Goal: Task Accomplishment & Management: Complete application form

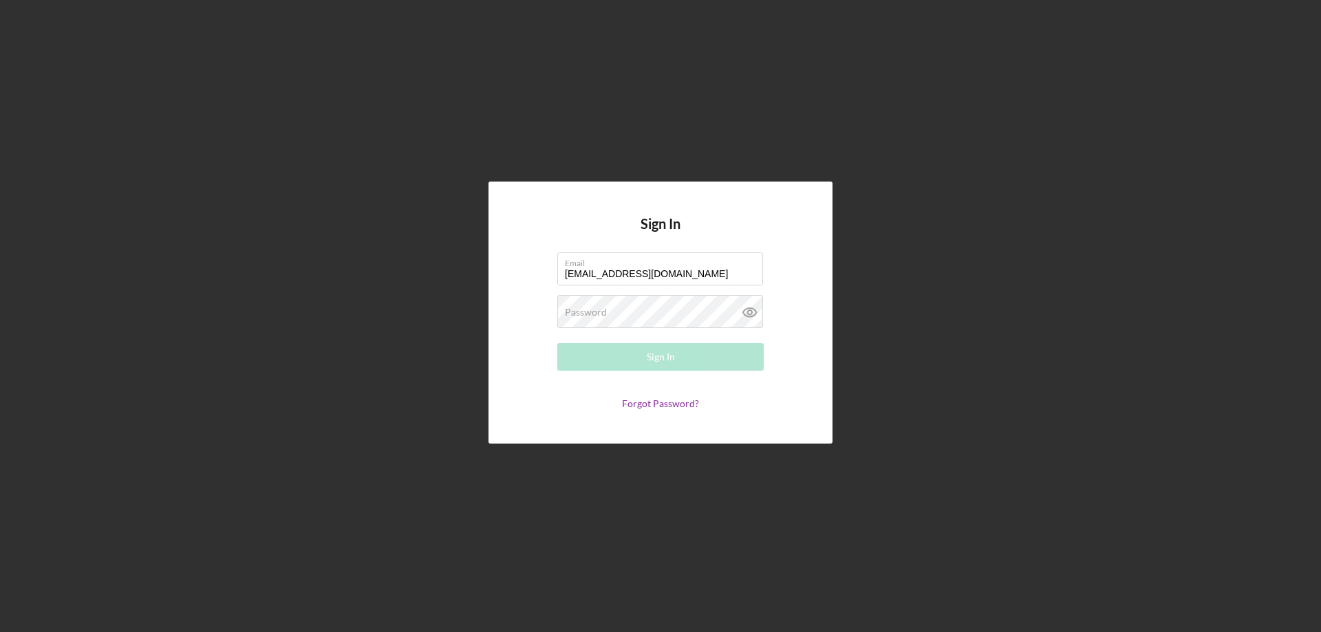
type input "[EMAIL_ADDRESS][DOMAIN_NAME]"
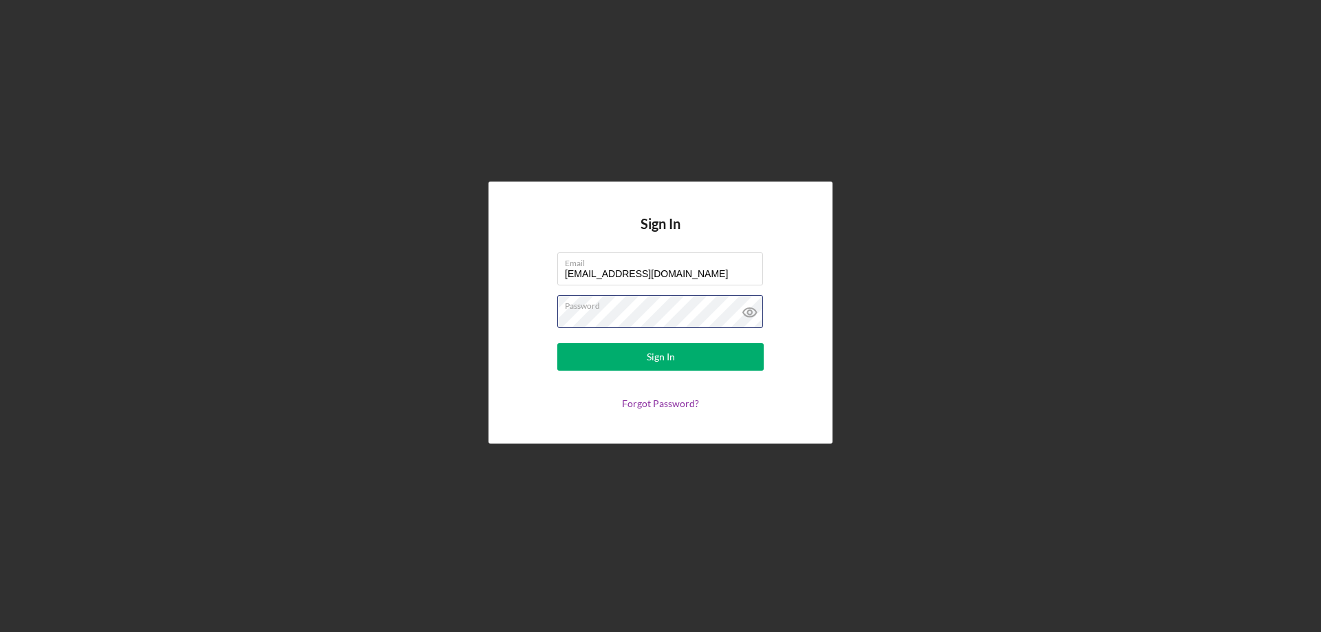
click at [557, 343] on button "Sign In" at bounding box center [660, 357] width 206 height 28
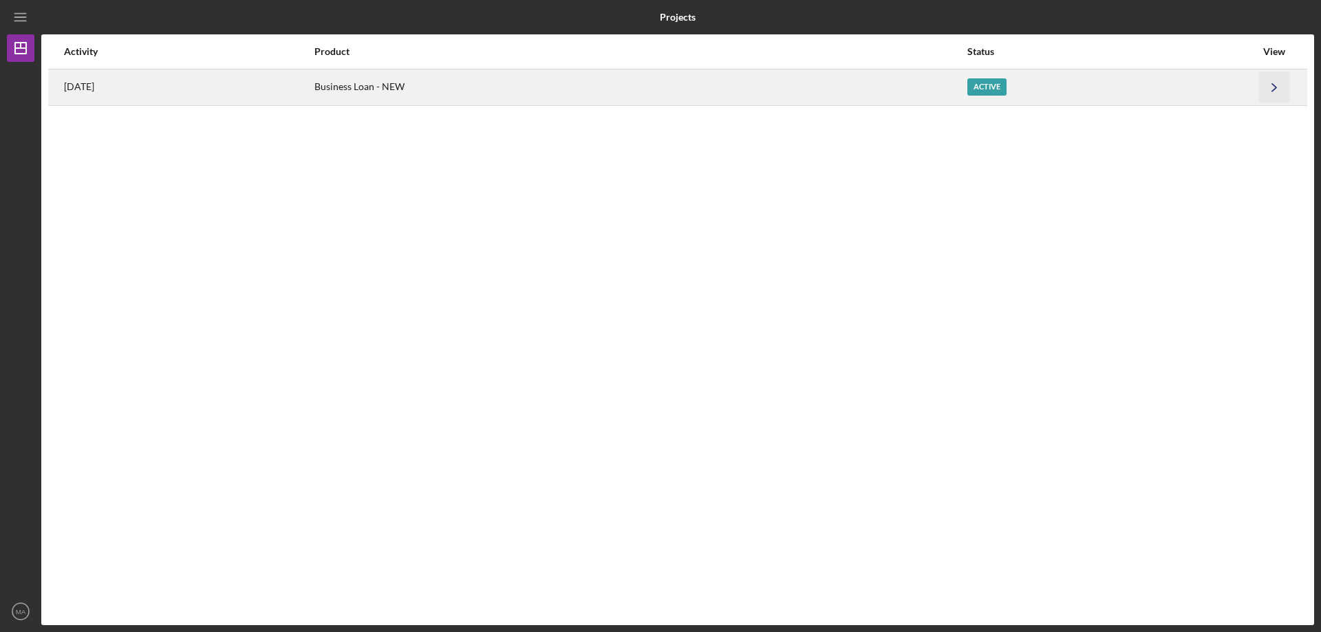
click at [1284, 85] on icon "Icon/Navigate" at bounding box center [1274, 87] width 31 height 31
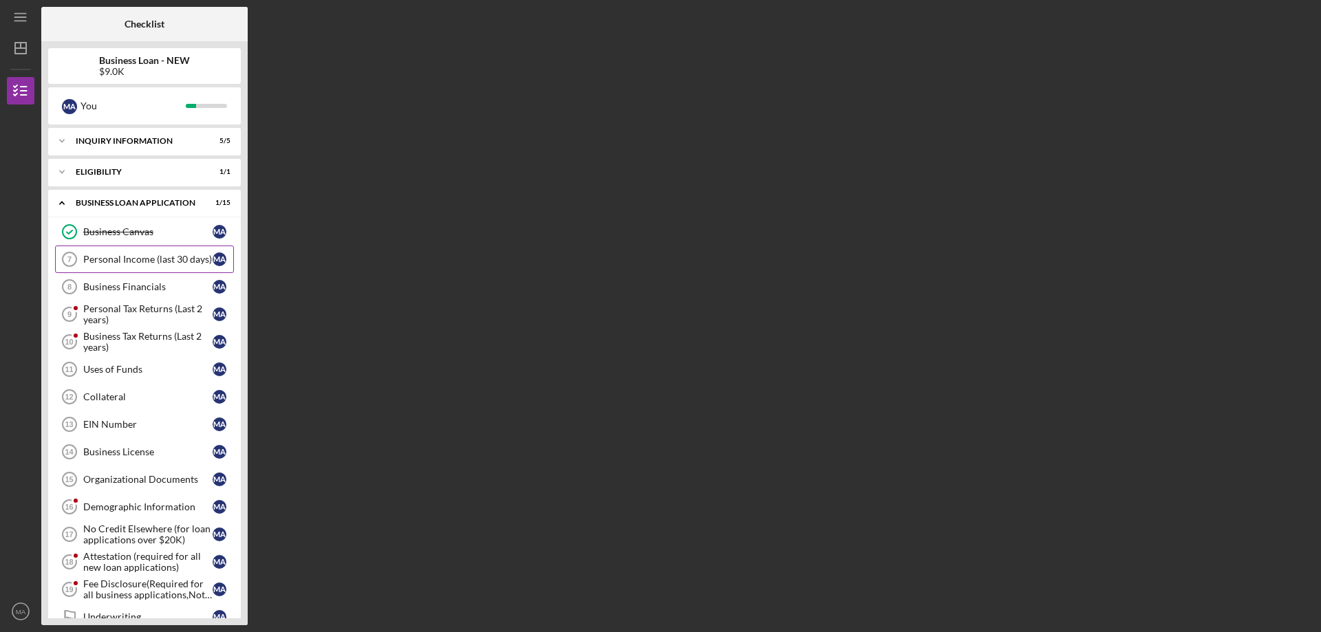
click at [147, 254] on div "Personal Income (last 30 days)" at bounding box center [147, 259] width 129 height 11
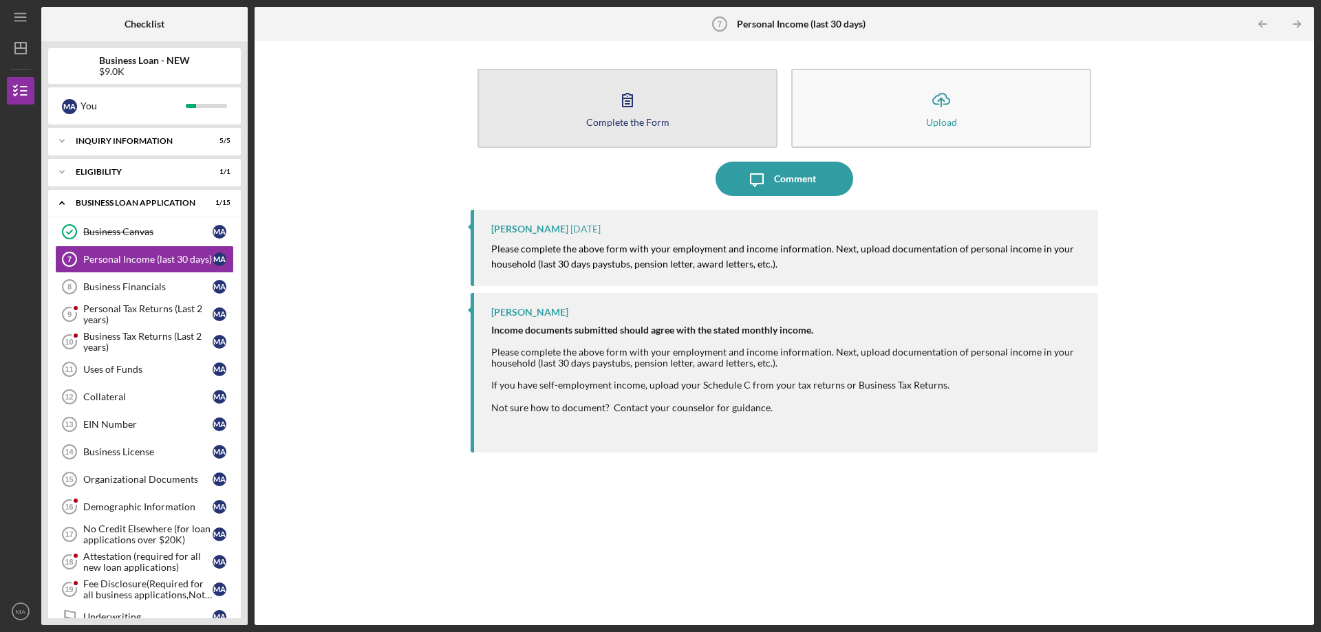
click at [600, 118] on div "Complete the Form" at bounding box center [627, 122] width 83 height 10
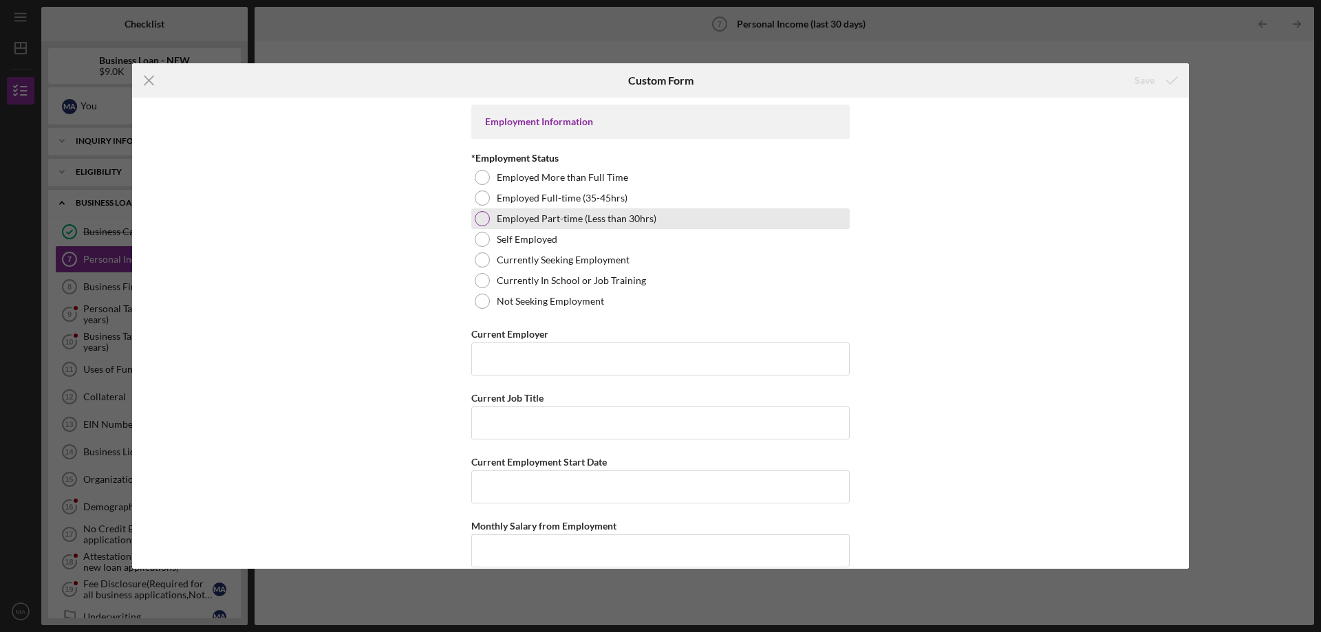
click at [479, 219] on div at bounding box center [482, 218] width 15 height 15
click at [552, 366] on input "Current Employer" at bounding box center [660, 359] width 378 height 33
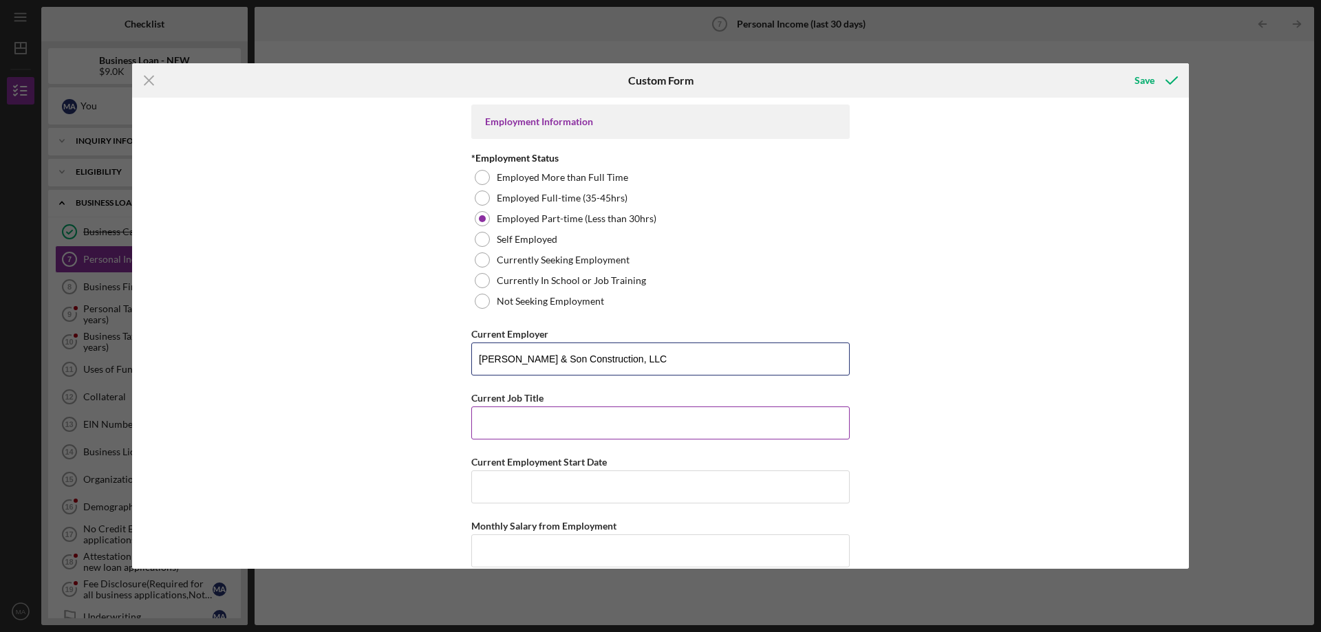
type input "[PERSON_NAME] & Son Construction, LLC"
click at [522, 422] on input "Current Job Title" at bounding box center [660, 423] width 378 height 33
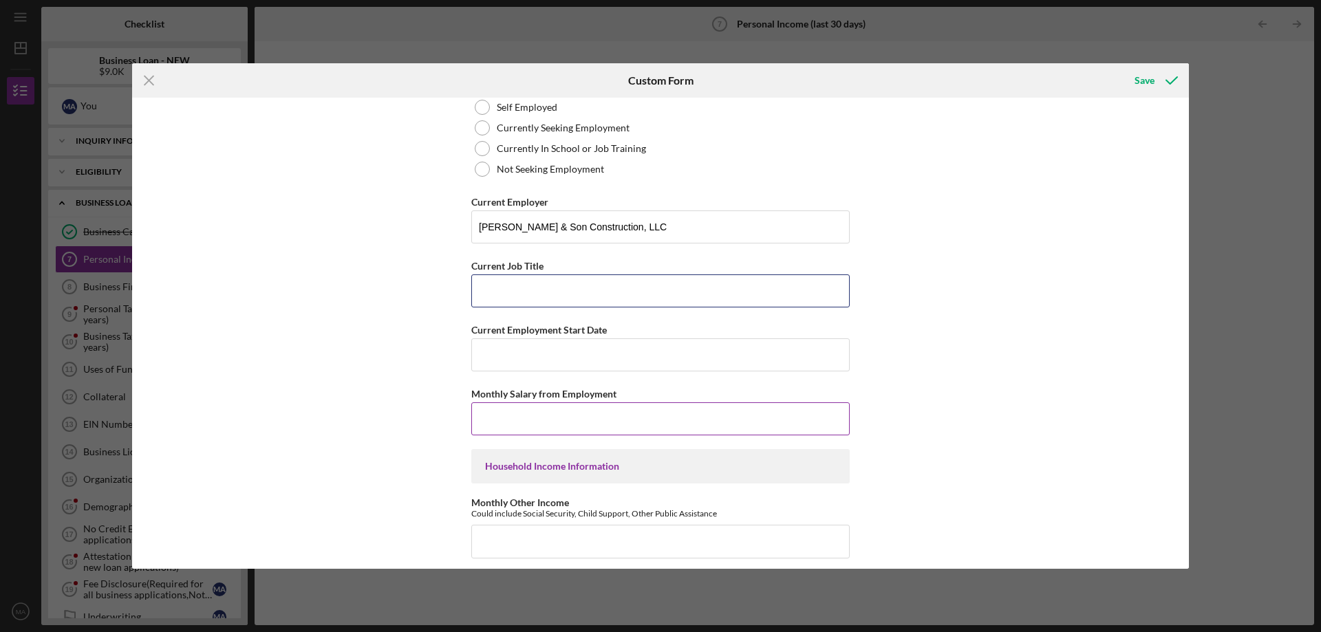
scroll to position [138, 0]
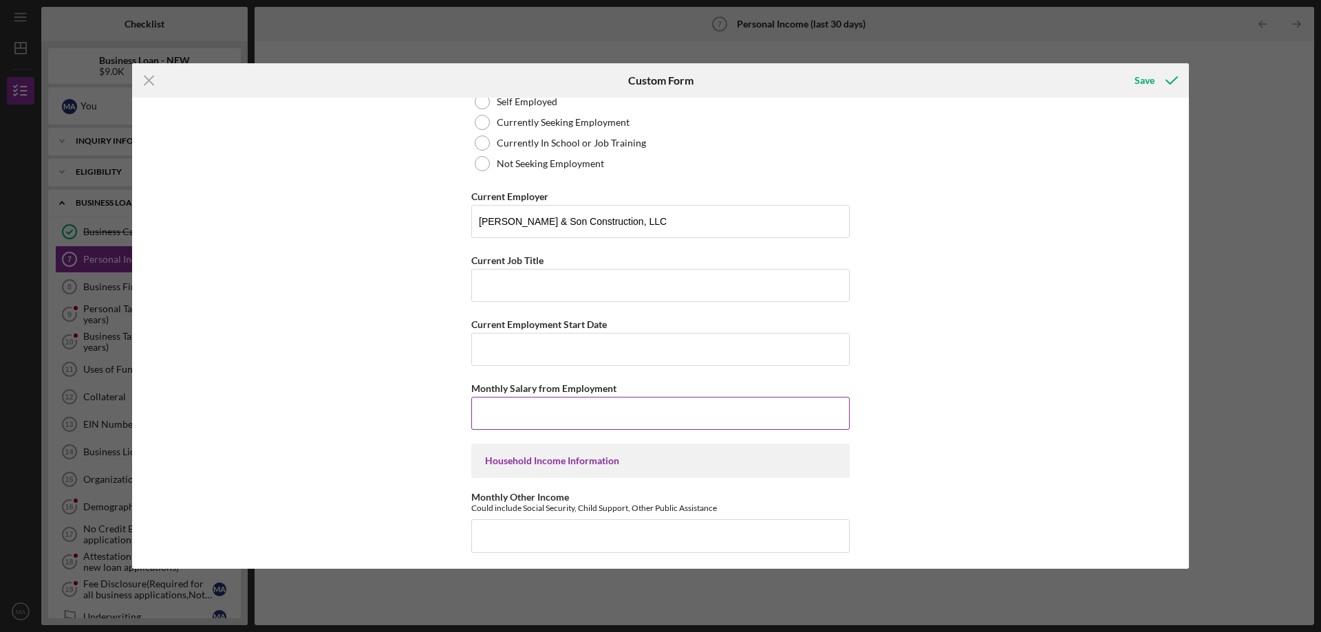
click at [550, 415] on input "Monthly Salary from Employment" at bounding box center [660, 413] width 378 height 33
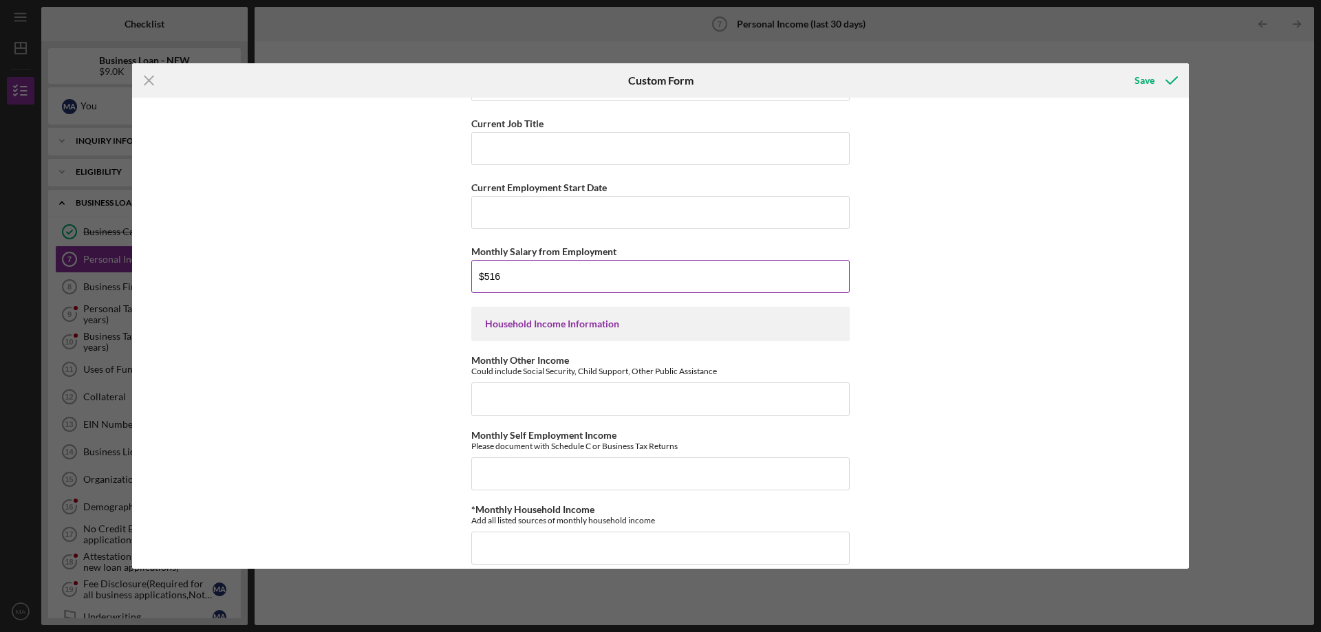
scroll to position [275, 0]
type input "$516"
click at [604, 392] on input "Monthly Other Income" at bounding box center [660, 398] width 378 height 33
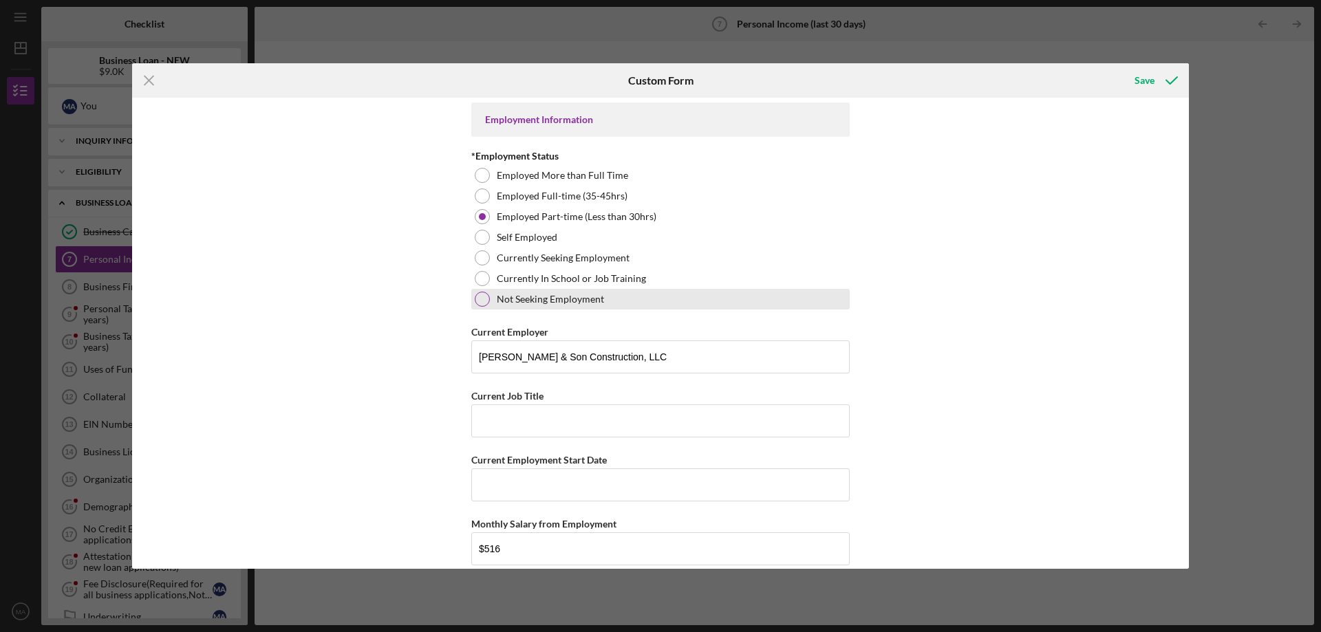
scroll to position [0, 0]
click at [149, 80] on line at bounding box center [148, 80] width 9 height 9
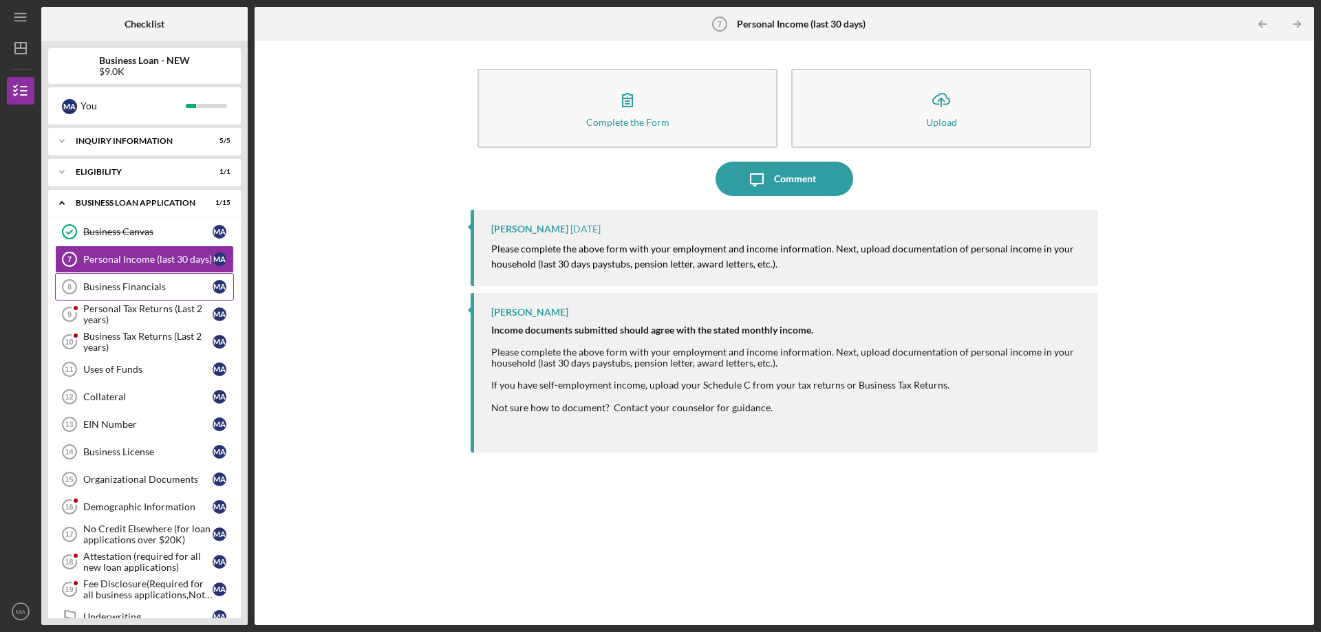
click at [154, 286] on div "Business Financials" at bounding box center [147, 286] width 129 height 11
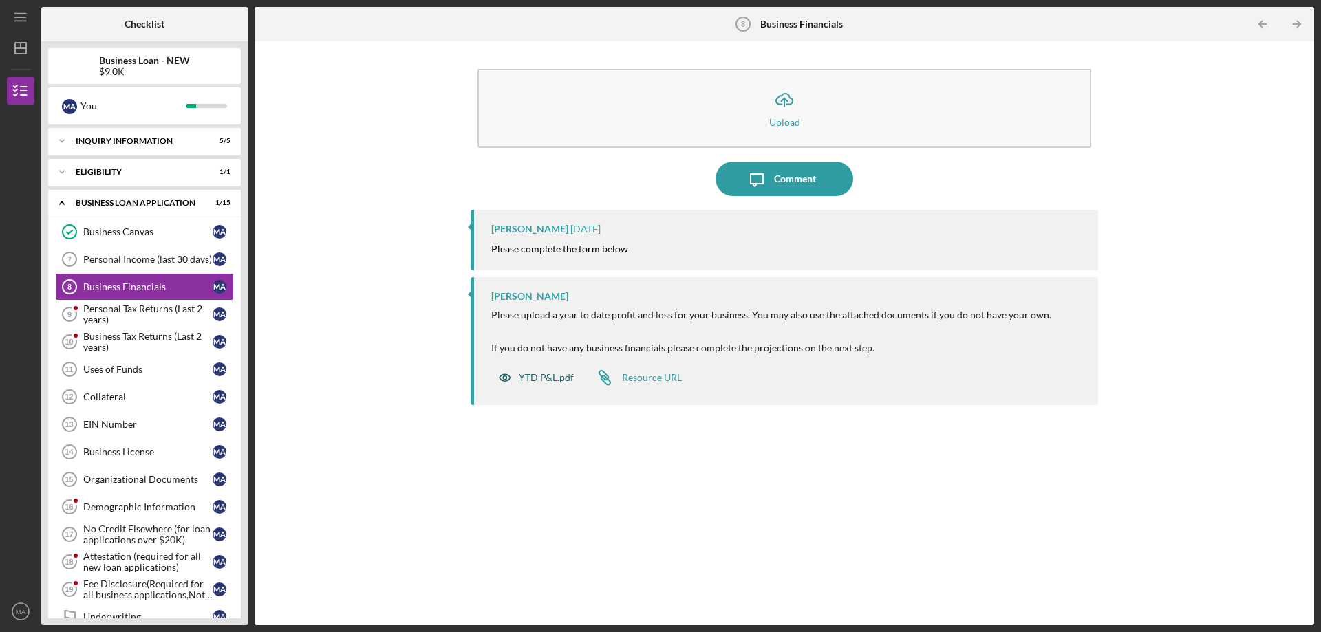
click at [541, 378] on div "YTD P&L.pdf" at bounding box center [546, 377] width 55 height 11
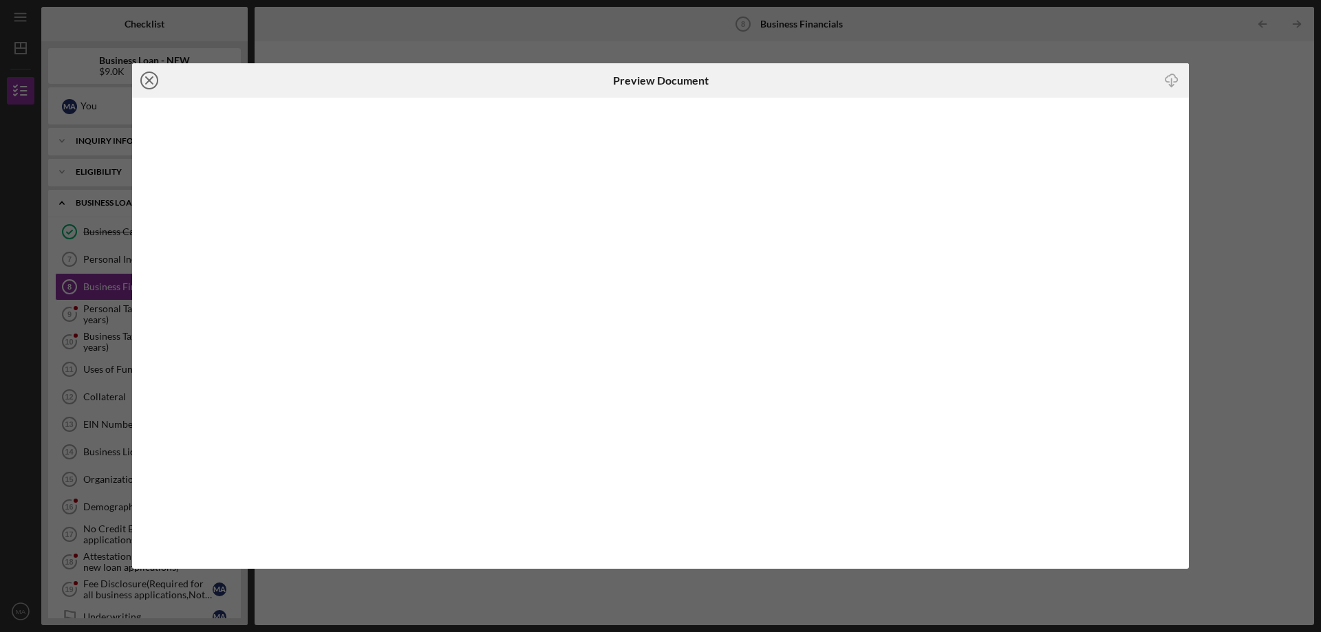
click at [151, 79] on line at bounding box center [149, 80] width 7 height 7
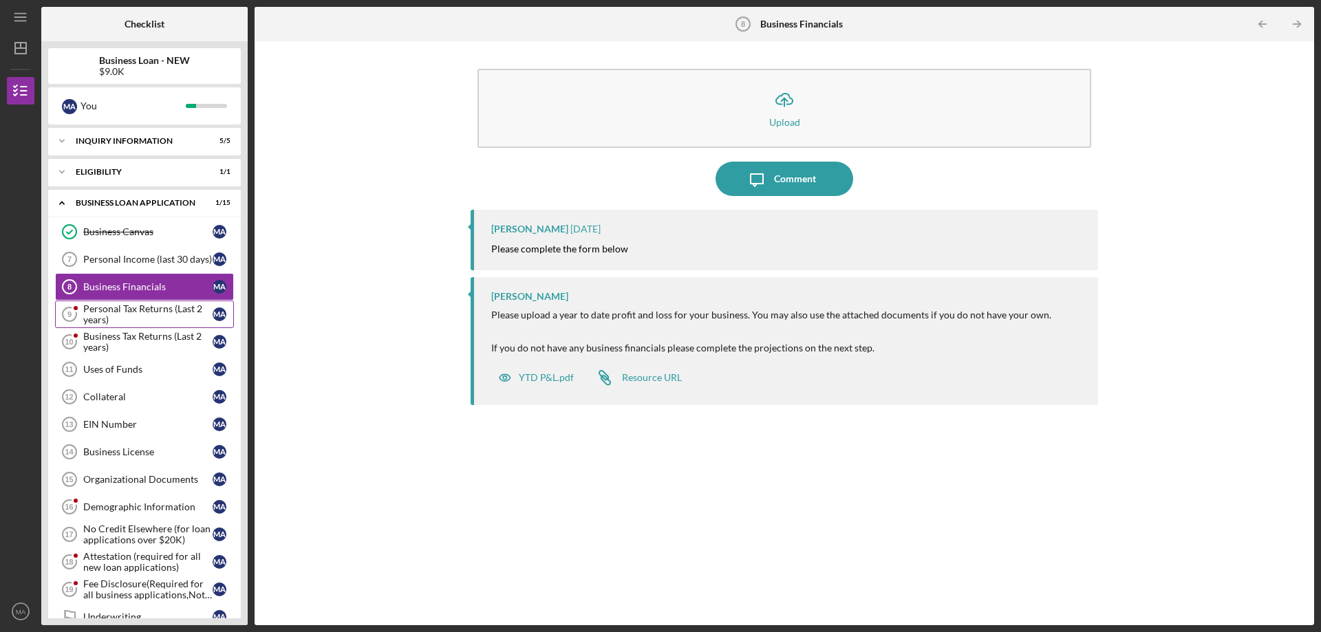
click at [133, 312] on div "Personal Tax Returns (Last 2 years)" at bounding box center [147, 314] width 129 height 22
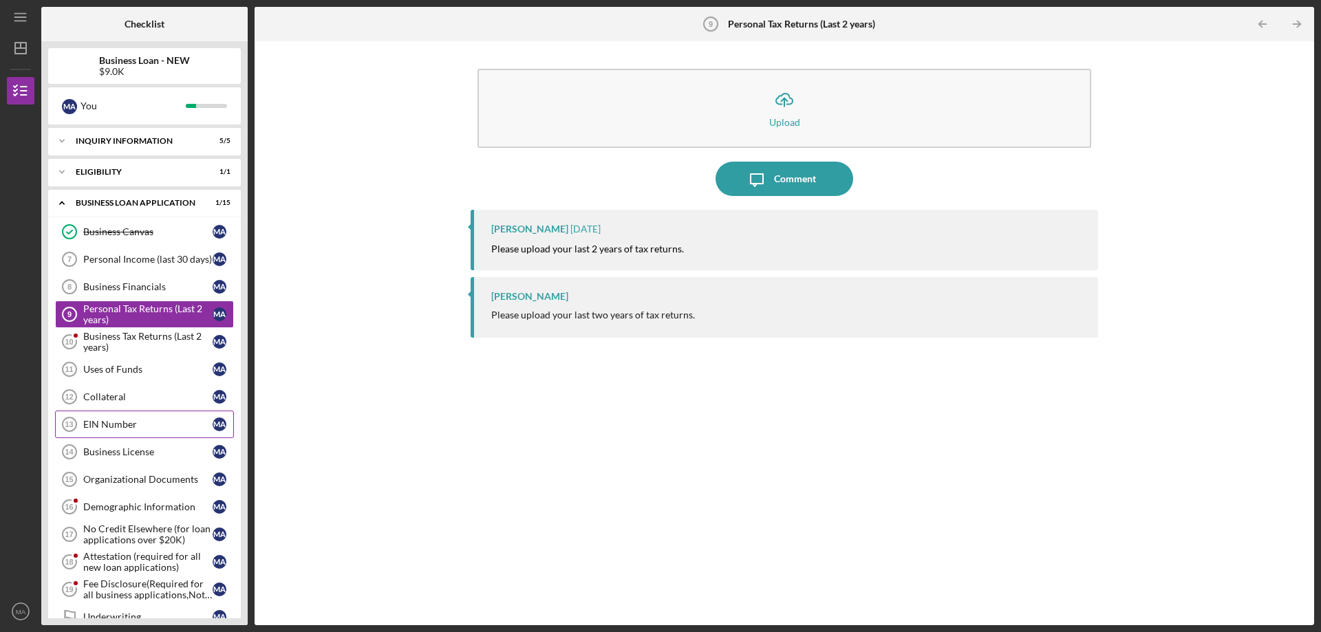
click at [162, 420] on div "EIN Number" at bounding box center [147, 424] width 129 height 11
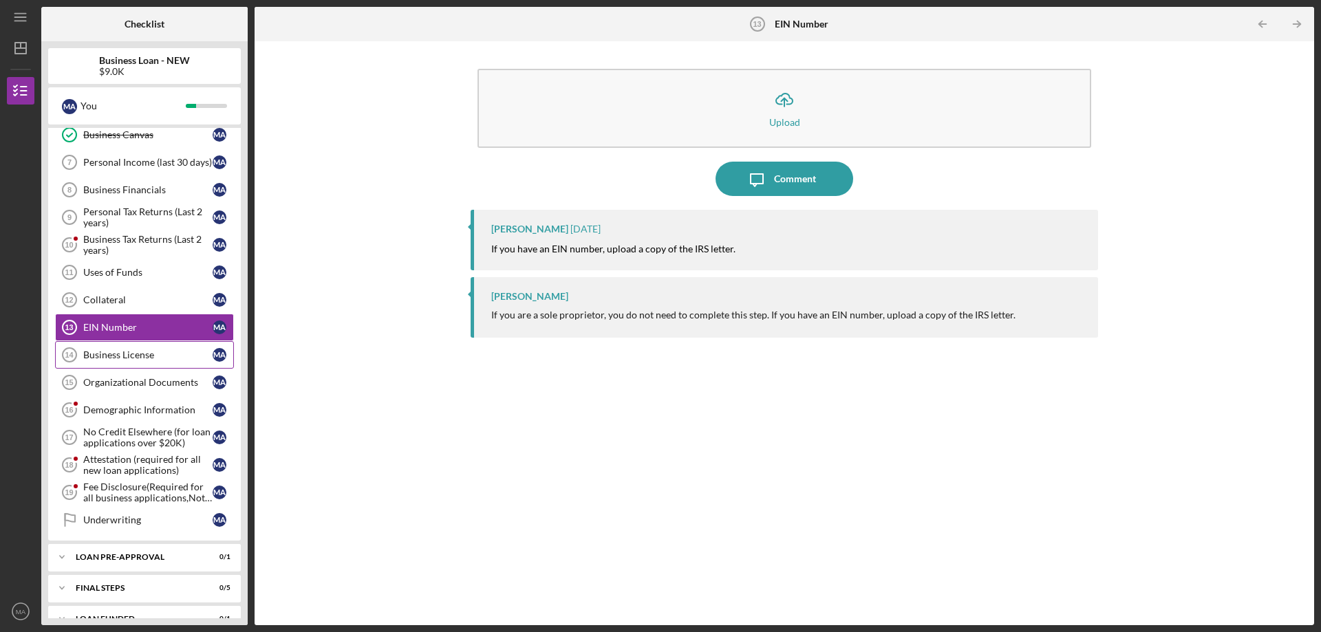
scroll to position [119, 0]
